Goal: Information Seeking & Learning: Learn about a topic

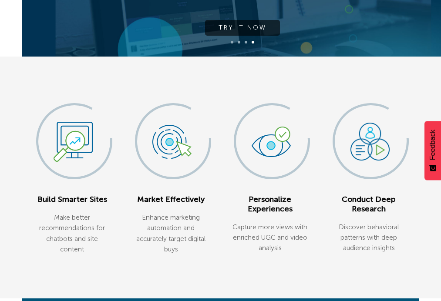
scroll to position [218, 0]
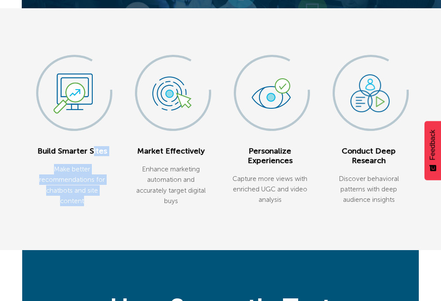
drag, startPoint x: 24, startPoint y: 155, endPoint x: 101, endPoint y: 192, distance: 85.7
click at [101, 192] on div "Build Smarter Sites Make better recommendations for chatbots and site content M…" at bounding box center [220, 129] width 532 height 242
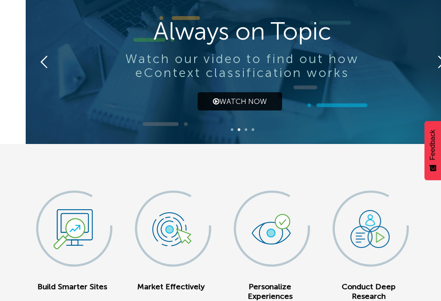
scroll to position [174, 0]
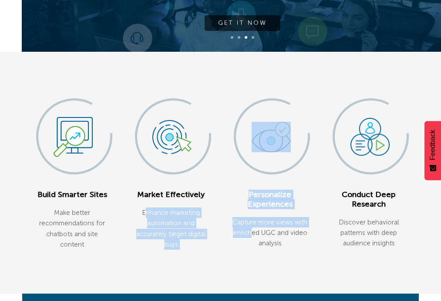
drag, startPoint x: 209, startPoint y: 218, endPoint x: 259, endPoint y: 230, distance: 51.5
click at [259, 230] on div "Build Smarter Sites Make better recommendations for chatbots and site content M…" at bounding box center [220, 173] width 532 height 242
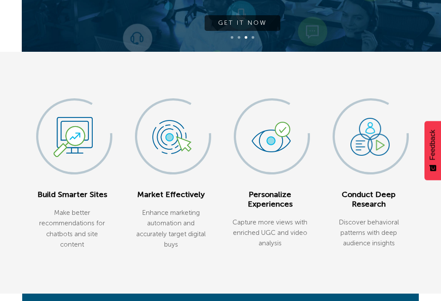
drag, startPoint x: 259, startPoint y: 230, endPoint x: 245, endPoint y: 255, distance: 28.8
click at [245, 255] on div "Build Smarter Sites Make better recommendations for chatbots and site content M…" at bounding box center [220, 173] width 532 height 242
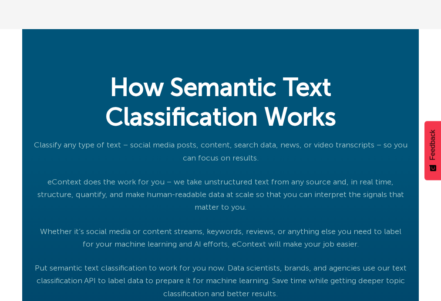
scroll to position [479, 0]
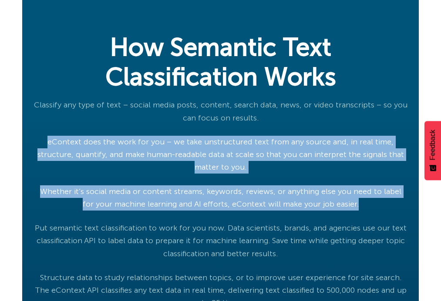
drag, startPoint x: 13, startPoint y: 126, endPoint x: 336, endPoint y: 185, distance: 327.9
click at [336, 185] on div "Classify any type of text – social media posts, content, search data, news, or …" at bounding box center [221, 228] width 374 height 259
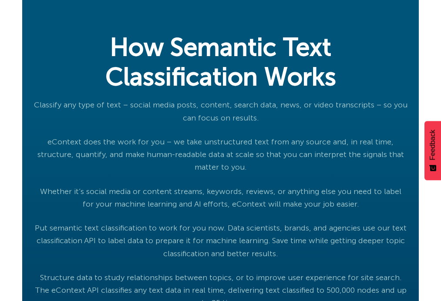
drag, startPoint x: 336, startPoint y: 185, endPoint x: 333, endPoint y: 192, distance: 8.2
click at [333, 192] on div "Classify any type of text – social media posts, content, search data, news, or …" at bounding box center [221, 228] width 374 height 259
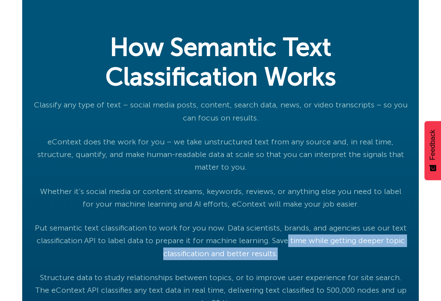
drag, startPoint x: 219, startPoint y: 222, endPoint x: 380, endPoint y: 231, distance: 161.7
click at [380, 231] on p "Put semantic text classification to work for you now. Data scientists, brands, …" at bounding box center [221, 241] width 374 height 38
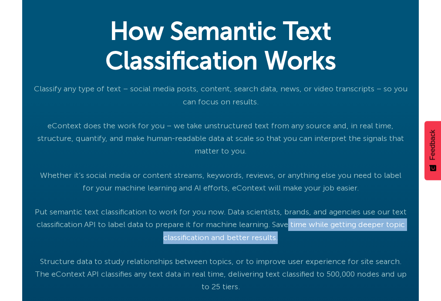
scroll to position [522, 0]
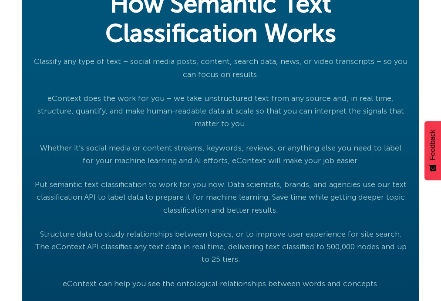
click at [335, 278] on p "eContext can help you see the ontological relationships between words and conce…" at bounding box center [221, 284] width 374 height 13
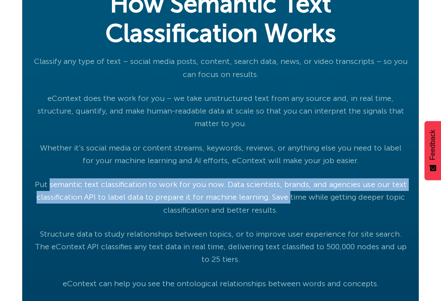
drag, startPoint x: 117, startPoint y: 156, endPoint x: 223, endPoint y: 177, distance: 107.8
click at [223, 177] on div "Classify any type of text – social media posts, content, search data, news, or …" at bounding box center [221, 184] width 374 height 259
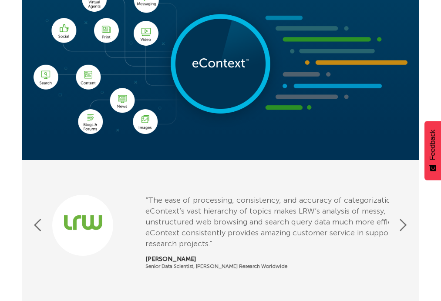
scroll to position [914, 0]
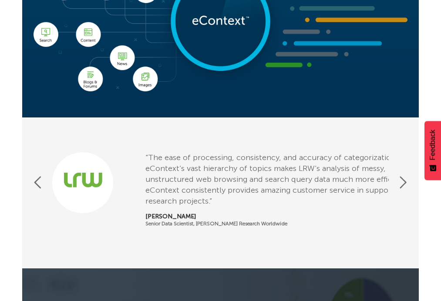
click at [34, 175] on button "Previous" at bounding box center [38, 182] width 9 height 15
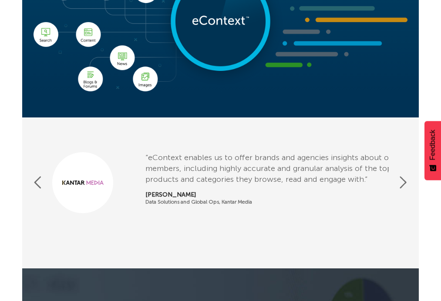
click at [408, 175] on button "Next" at bounding box center [403, 182] width 9 height 15
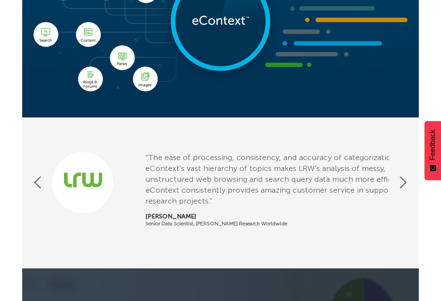
click at [408, 175] on button "Next" at bounding box center [403, 182] width 9 height 15
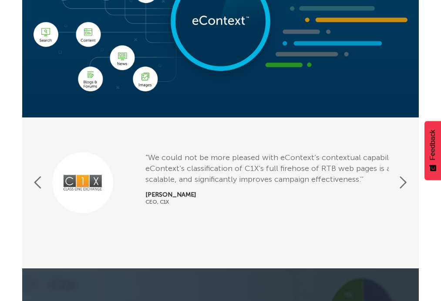
click at [408, 171] on div "Previous “Wow — eContext is like named-entity recognition on steroids! In my re…" at bounding box center [221, 192] width 374 height 81
click at [408, 175] on button "Next" at bounding box center [403, 182] width 9 height 15
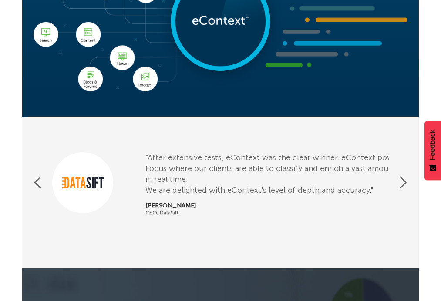
click at [408, 175] on button "Next" at bounding box center [403, 182] width 9 height 15
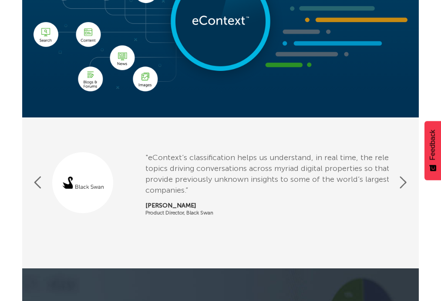
click at [408, 175] on button "Next" at bounding box center [403, 182] width 9 height 15
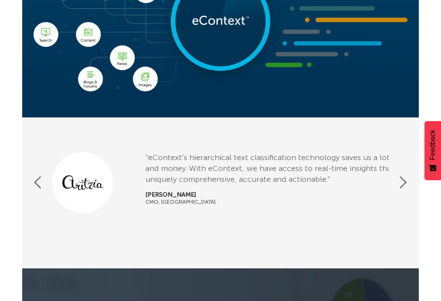
click at [408, 173] on div "Previous “Wow — eContext is like named-entity recognition on steroids! In my re…" at bounding box center [221, 192] width 374 height 81
click at [408, 175] on button "Next" at bounding box center [403, 182] width 9 height 15
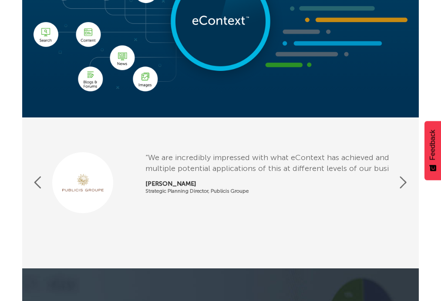
click at [34, 175] on button "Previous" at bounding box center [38, 182] width 9 height 15
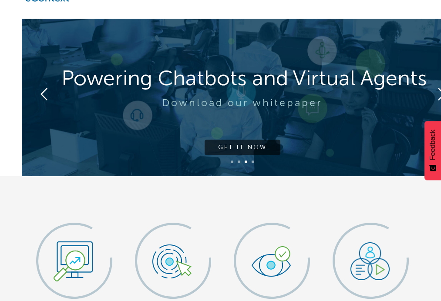
scroll to position [0, 0]
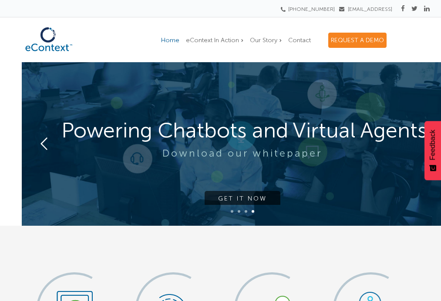
click at [179, 44] on span "Home" at bounding box center [170, 40] width 18 height 7
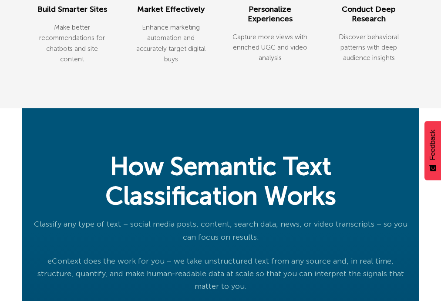
scroll to position [479, 0]
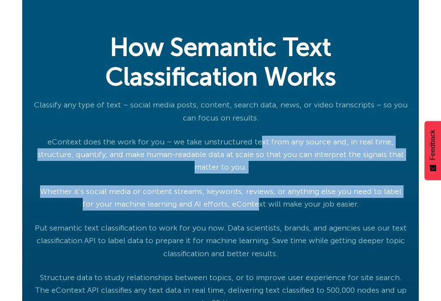
drag, startPoint x: 217, startPoint y: 128, endPoint x: 226, endPoint y: 185, distance: 57.4
click at [226, 185] on div "Classify any type of text – social media posts, content, search data, news, or …" at bounding box center [221, 228] width 374 height 259
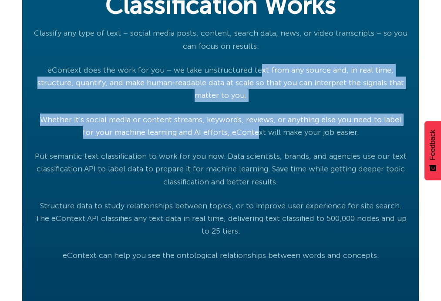
scroll to position [566, 0]
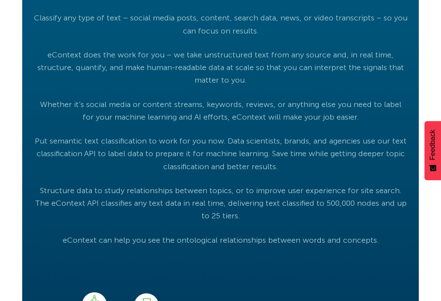
click at [195, 185] on p "Structure data to study relationships between topics, or to improve user experi…" at bounding box center [221, 204] width 374 height 38
